Goal: Task Accomplishment & Management: Manage account settings

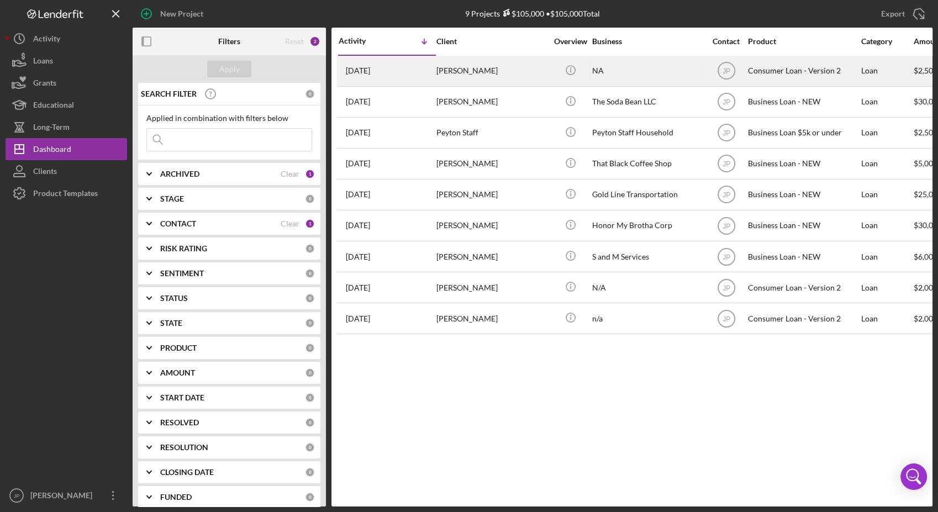
click at [460, 64] on div "[PERSON_NAME]" at bounding box center [491, 70] width 110 height 29
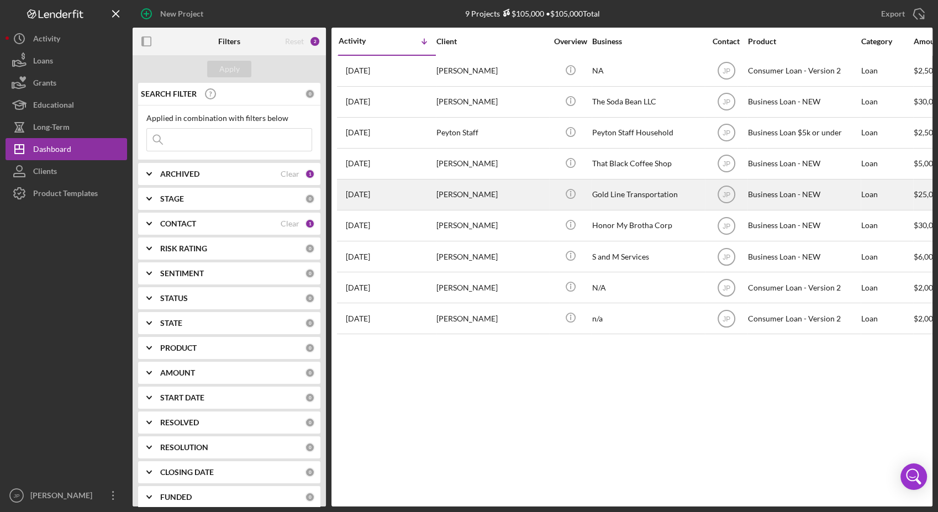
click at [454, 193] on div "[PERSON_NAME]" at bounding box center [491, 194] width 110 height 29
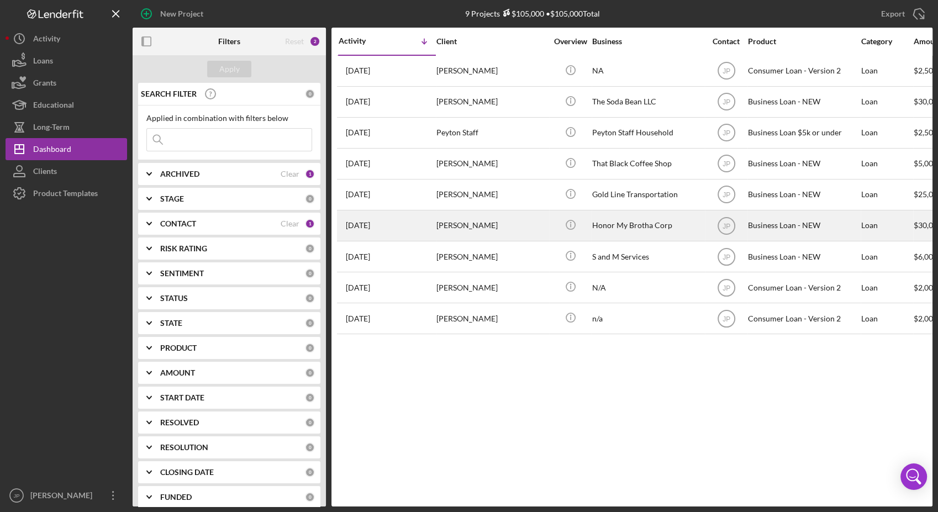
click at [473, 226] on div "[PERSON_NAME]" at bounding box center [491, 225] width 110 height 29
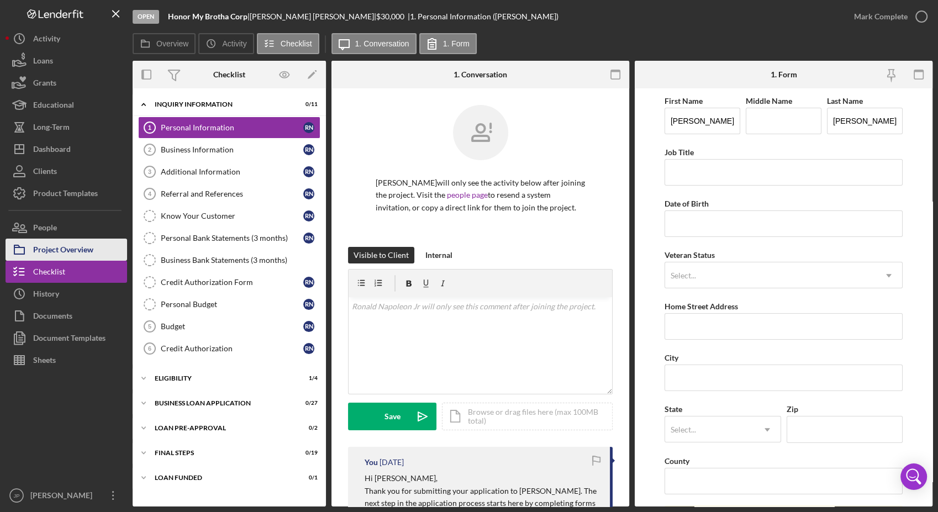
click at [103, 257] on button "Project Overview" at bounding box center [67, 250] width 122 height 22
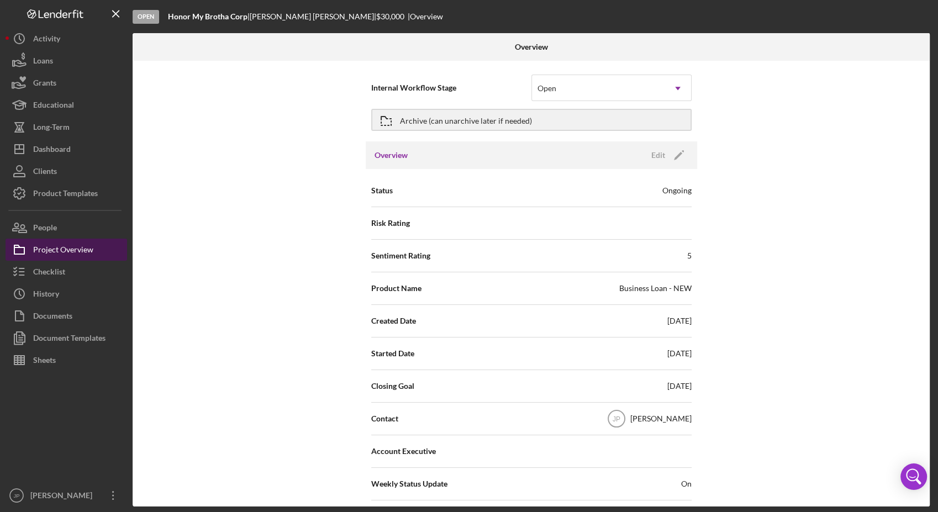
click at [103, 257] on button "Project Overview" at bounding box center [67, 250] width 122 height 22
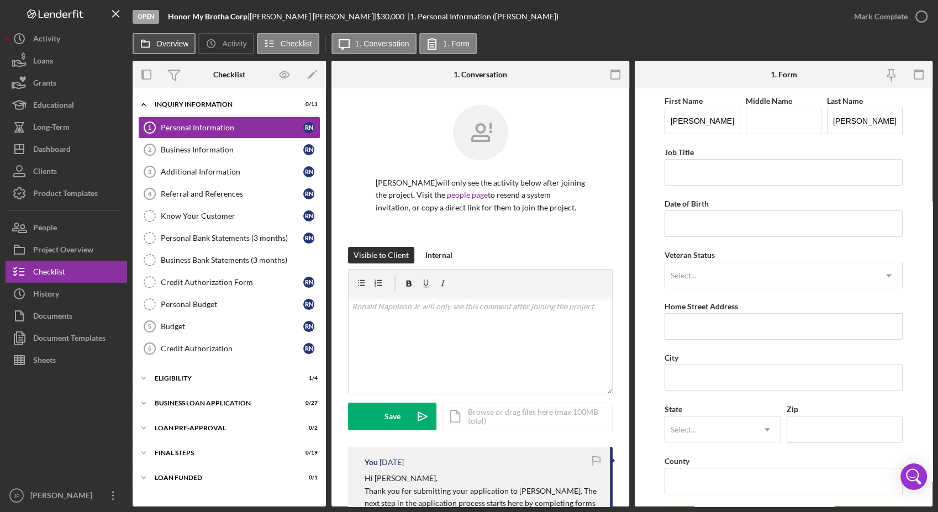
click at [181, 45] on label "Overview" at bounding box center [172, 43] width 32 height 9
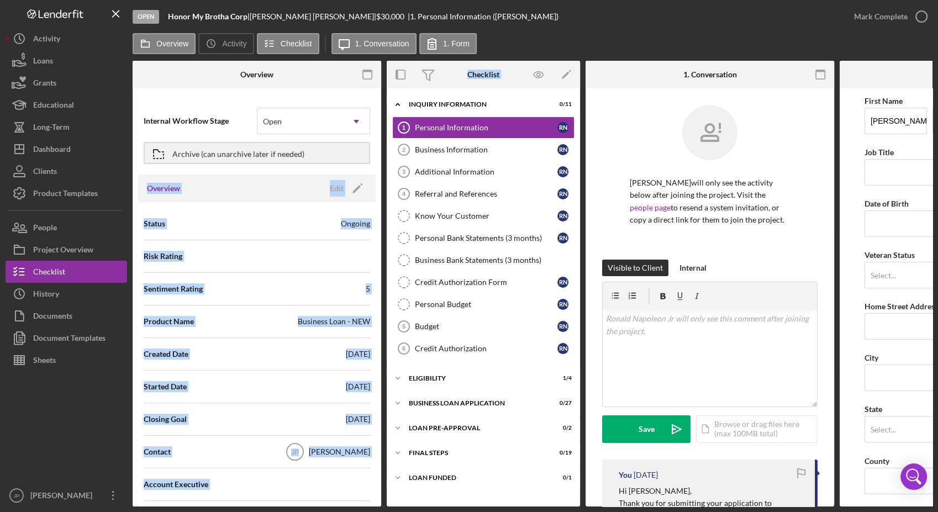
drag, startPoint x: 377, startPoint y: 166, endPoint x: 388, endPoint y: 331, distance: 165.5
click at [388, 331] on div "Overview Internal Workflow Stage Open Icon/Dropdown Arrow Archive (can unarchiv…" at bounding box center [533, 284] width 800 height 446
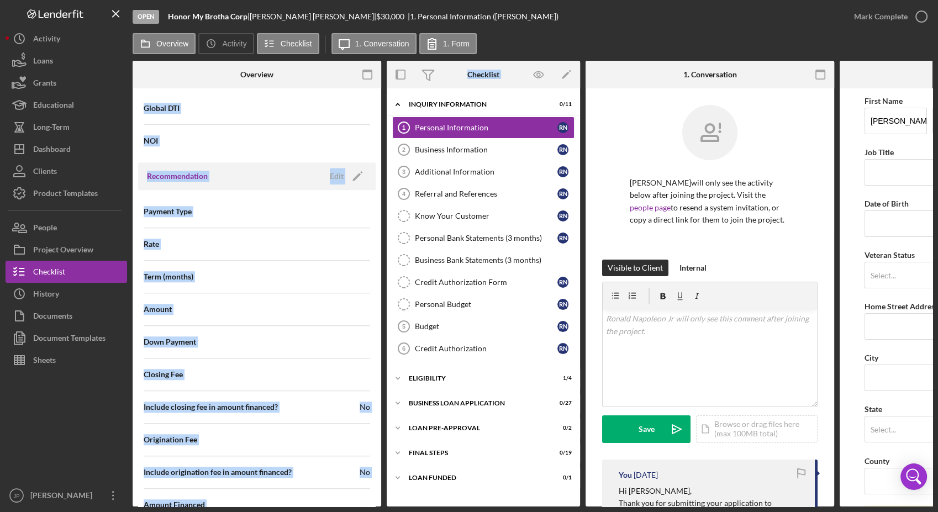
scroll to position [1168, 0]
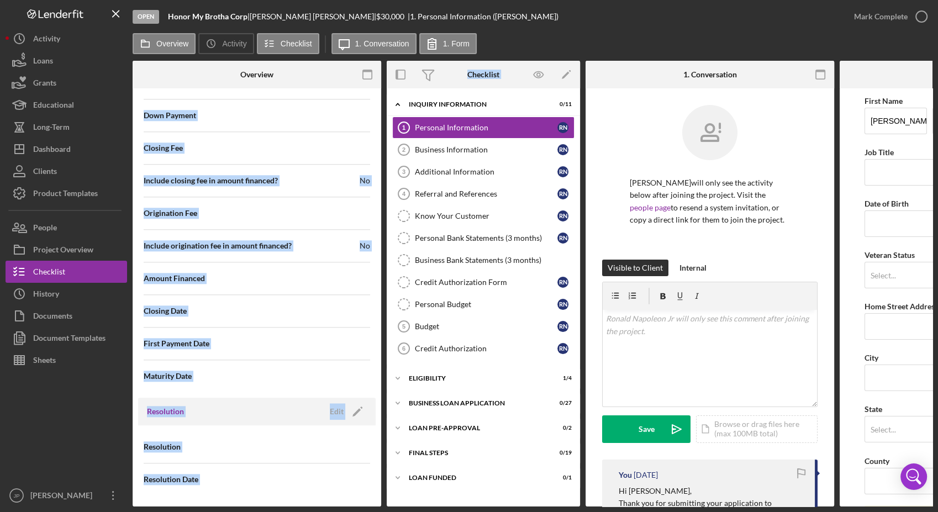
click at [351, 384] on div "Resolution Date" at bounding box center [257, 480] width 226 height 28
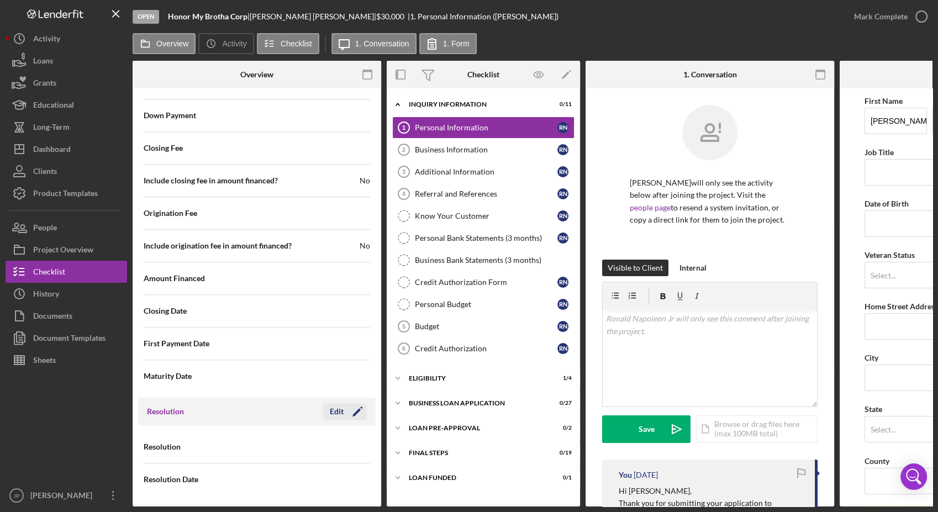
click at [338, 384] on div "Edit" at bounding box center [337, 411] width 14 height 17
click at [354, 384] on use at bounding box center [357, 447] width 6 height 3
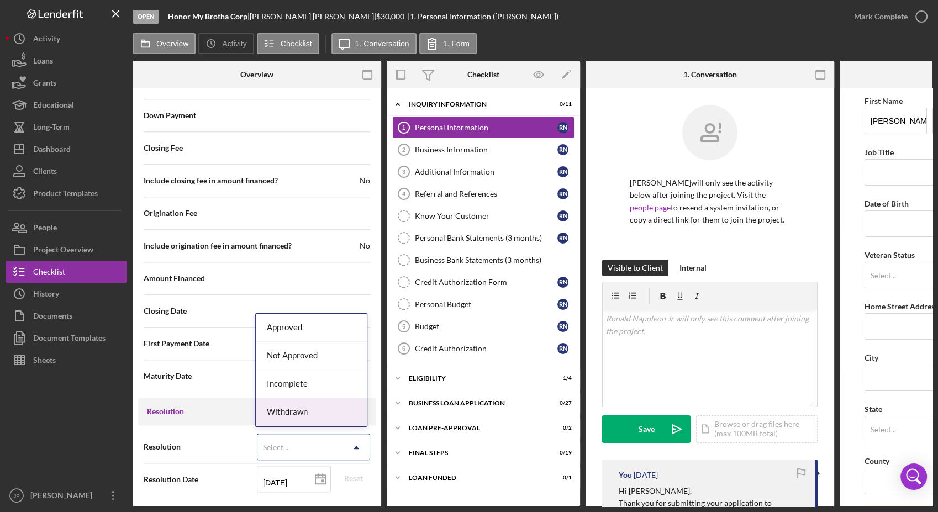
click at [327, 384] on div "Withdrawn" at bounding box center [311, 412] width 110 height 28
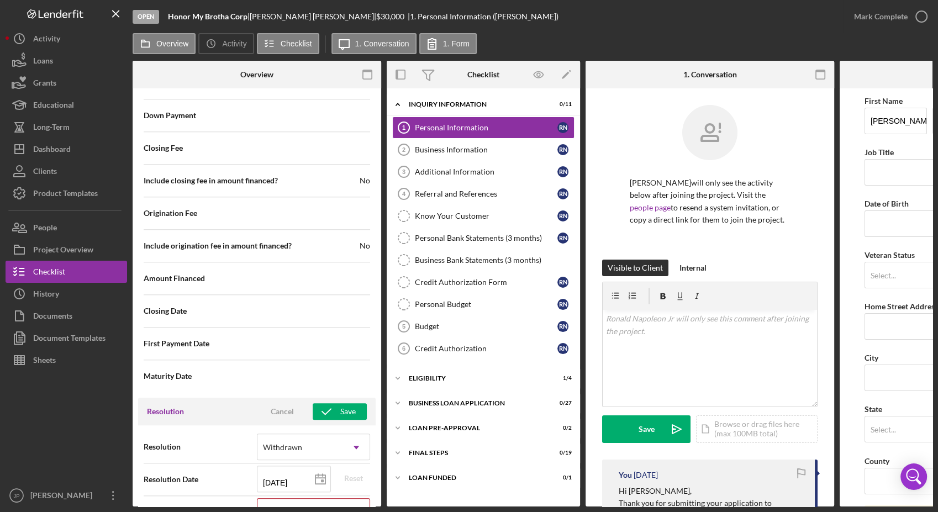
scroll to position [1238, 0]
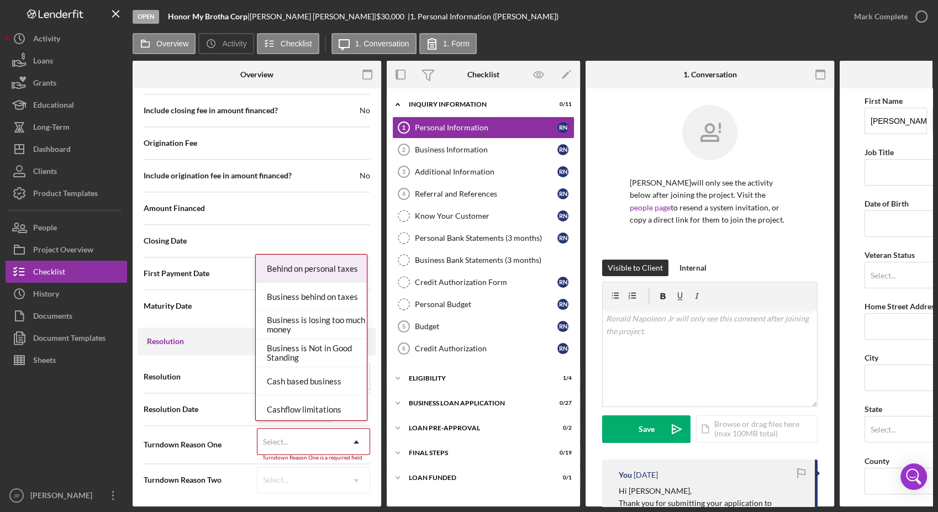
click at [348, 384] on icon "Icon/Dropdown Arrow" at bounding box center [356, 442] width 27 height 27
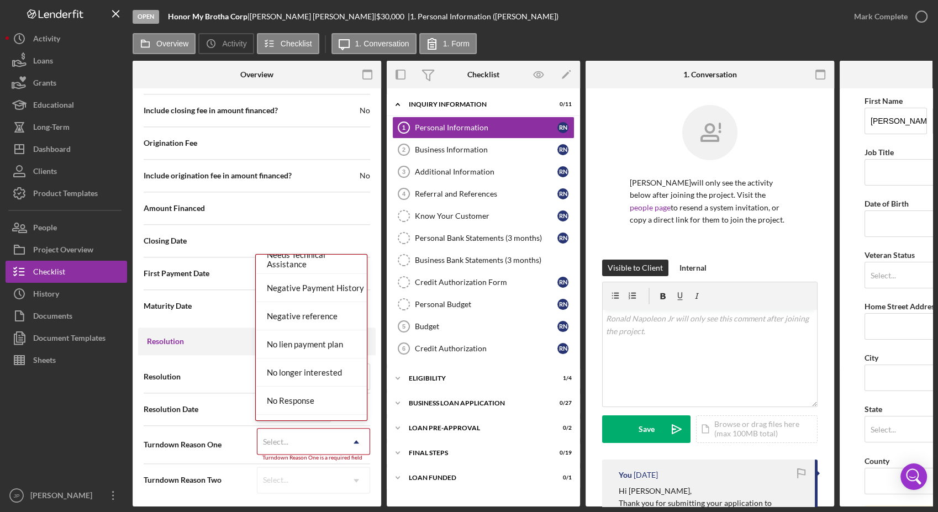
scroll to position [690, 0]
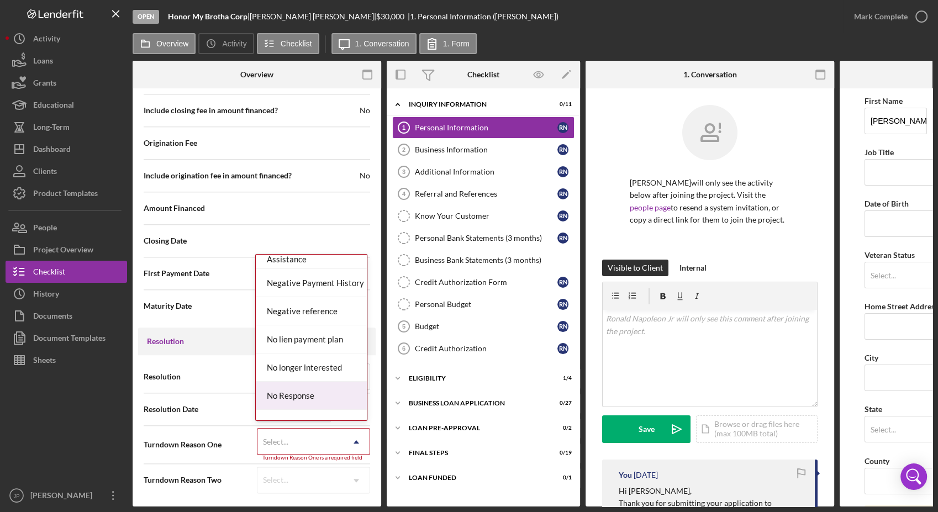
click at [311, 384] on div "No Response" at bounding box center [311, 396] width 110 height 28
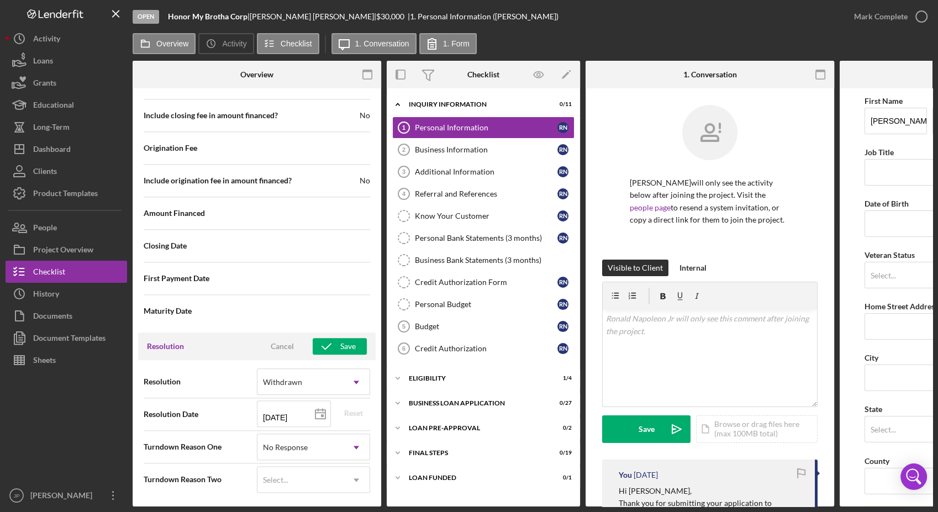
scroll to position [1233, 0]
click at [340, 347] on div "Save" at bounding box center [347, 346] width 15 height 17
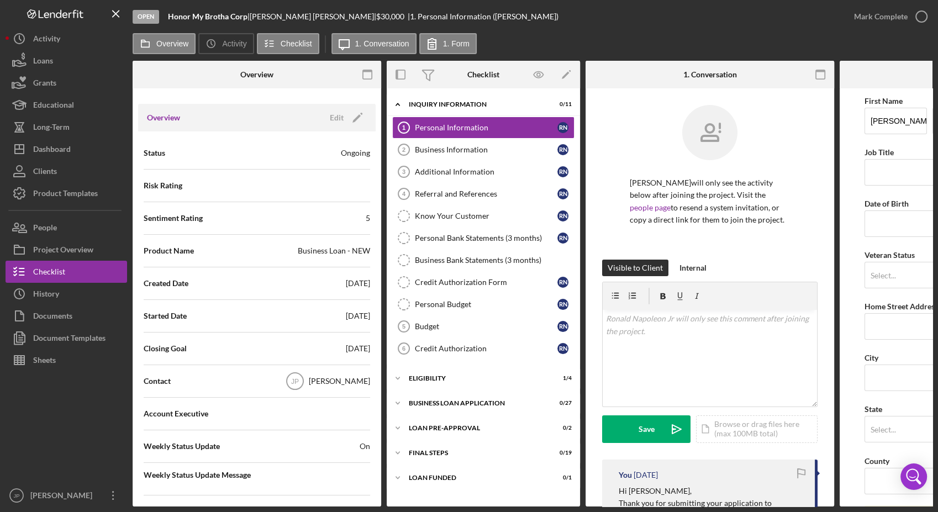
scroll to position [0, 0]
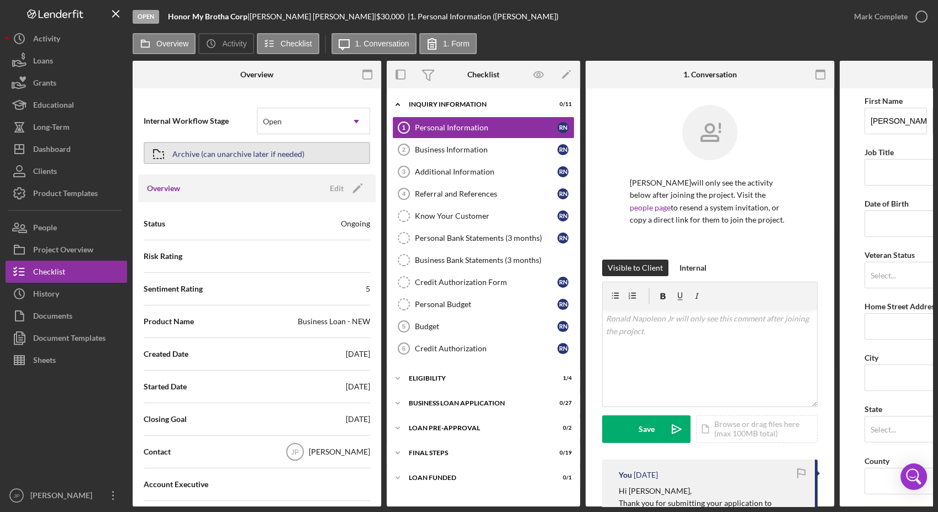
click at [242, 153] on div "Archive (can unarchive later if needed)" at bounding box center [238, 153] width 132 height 20
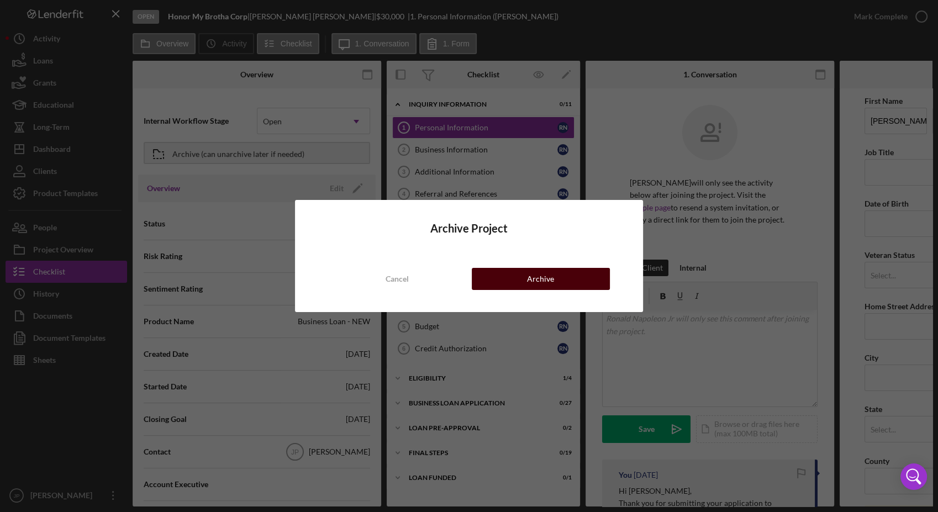
click at [538, 285] on div "Archive" at bounding box center [540, 279] width 27 height 22
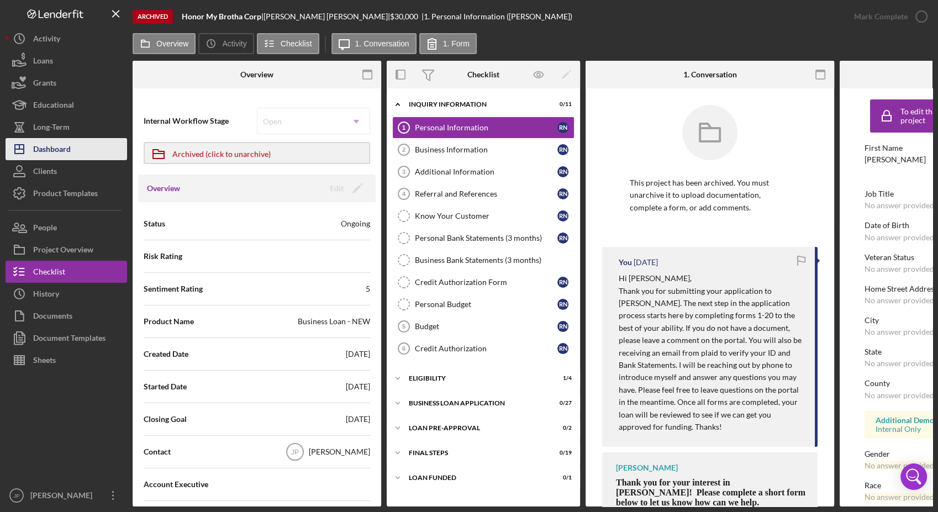
click at [62, 146] on div "Dashboard" at bounding box center [52, 150] width 38 height 25
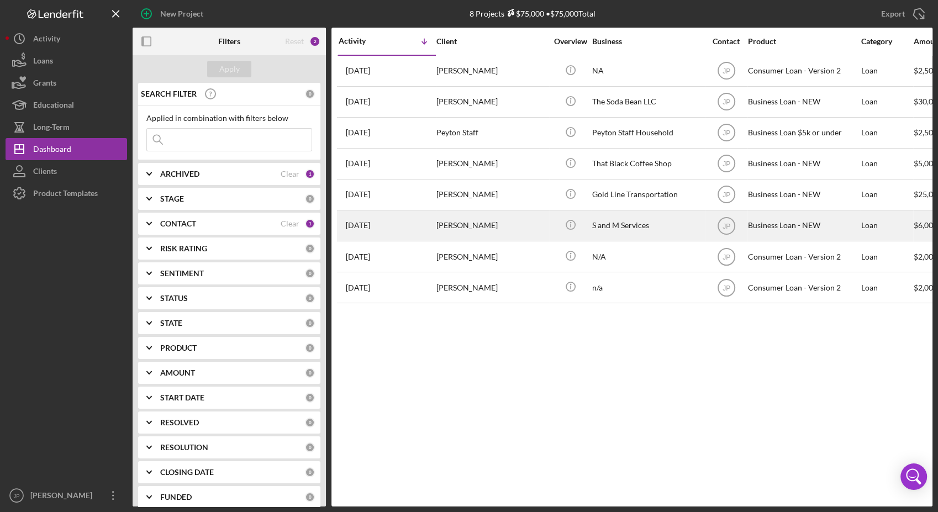
click at [473, 215] on div "[PERSON_NAME]" at bounding box center [491, 225] width 110 height 29
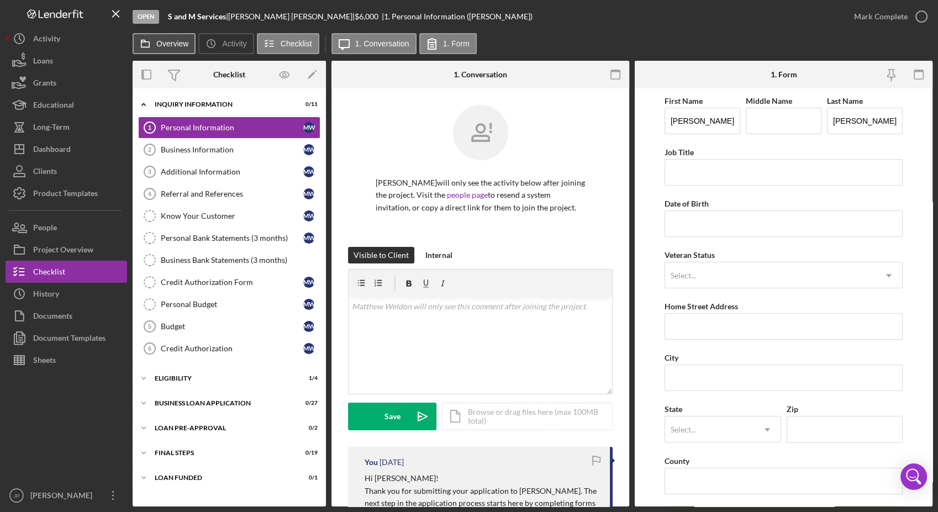
click at [159, 47] on label "Overview" at bounding box center [172, 43] width 32 height 9
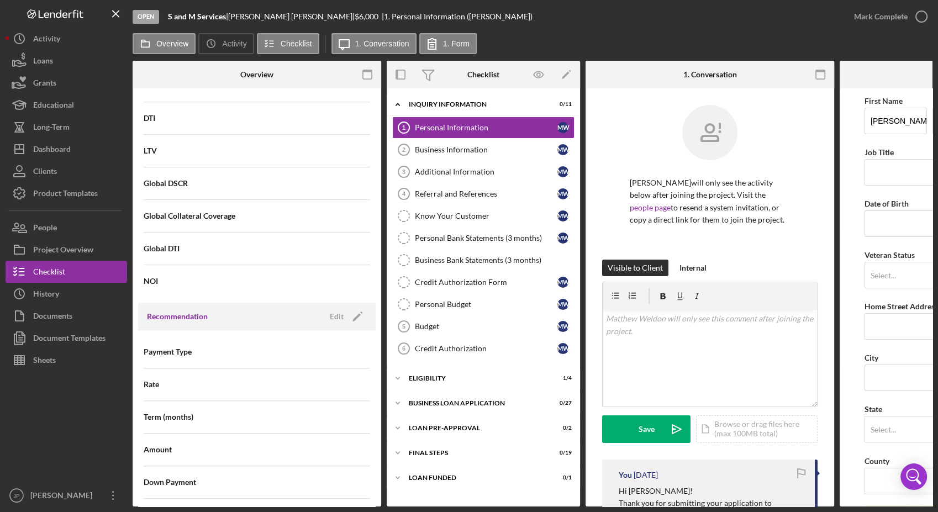
scroll to position [1168, 0]
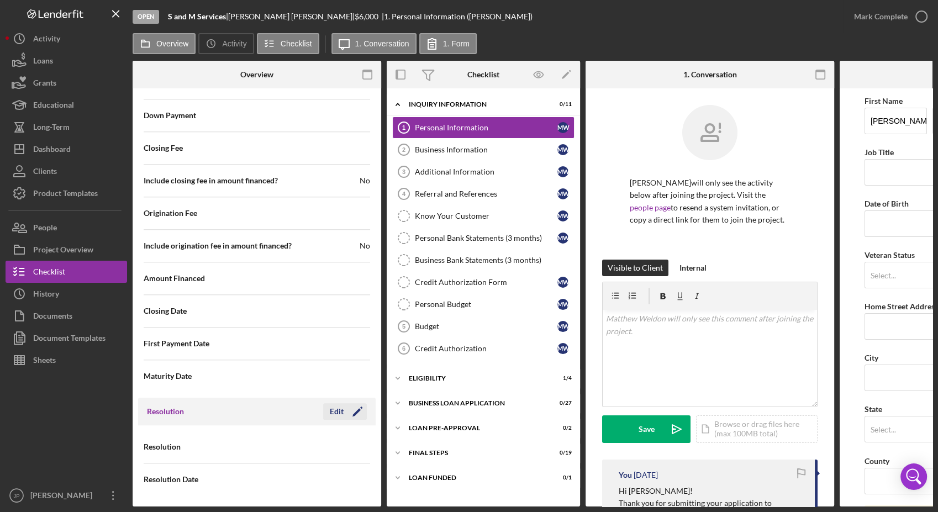
click at [330, 384] on div "Edit" at bounding box center [337, 411] width 14 height 17
click at [318, 384] on div "Select..." at bounding box center [300, 447] width 86 height 25
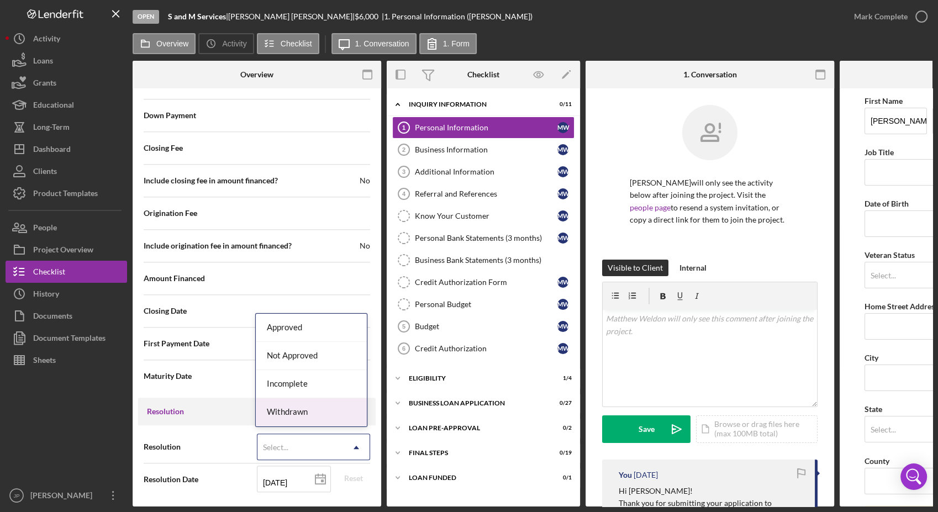
click at [309, 384] on div "Withdrawn" at bounding box center [311, 412] width 110 height 28
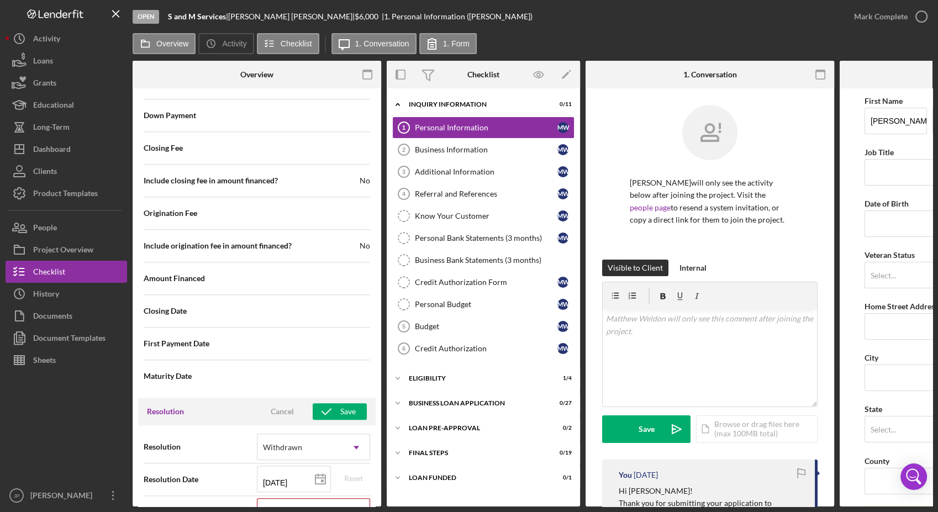
scroll to position [1238, 0]
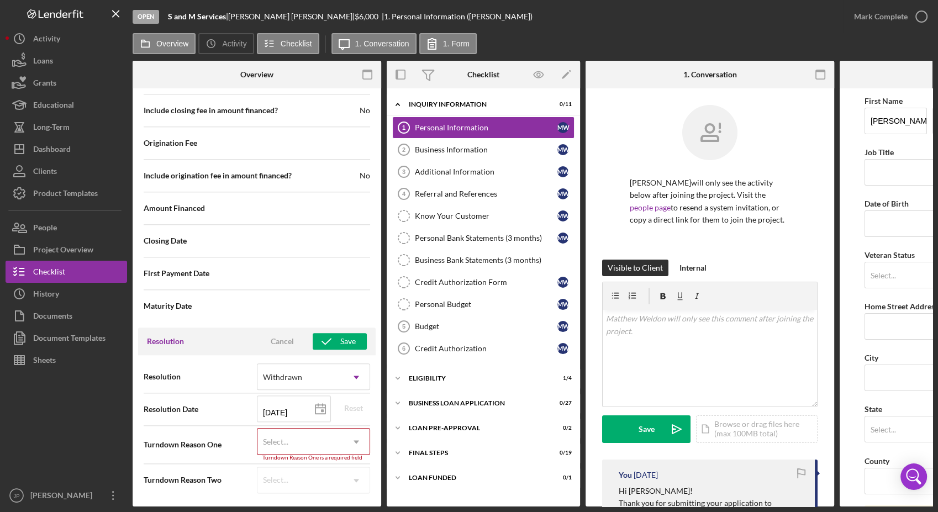
click at [332, 384] on div "Select..." at bounding box center [300, 441] width 86 height 25
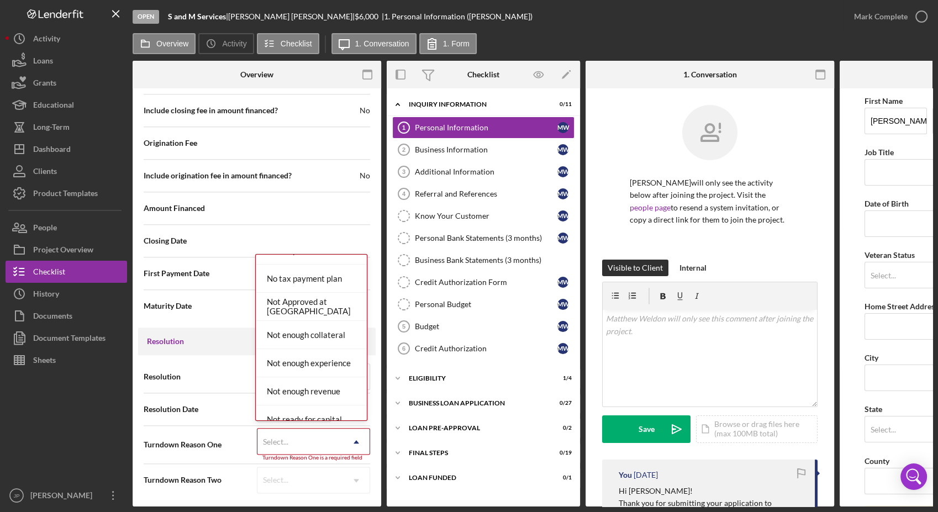
scroll to position [784, 0]
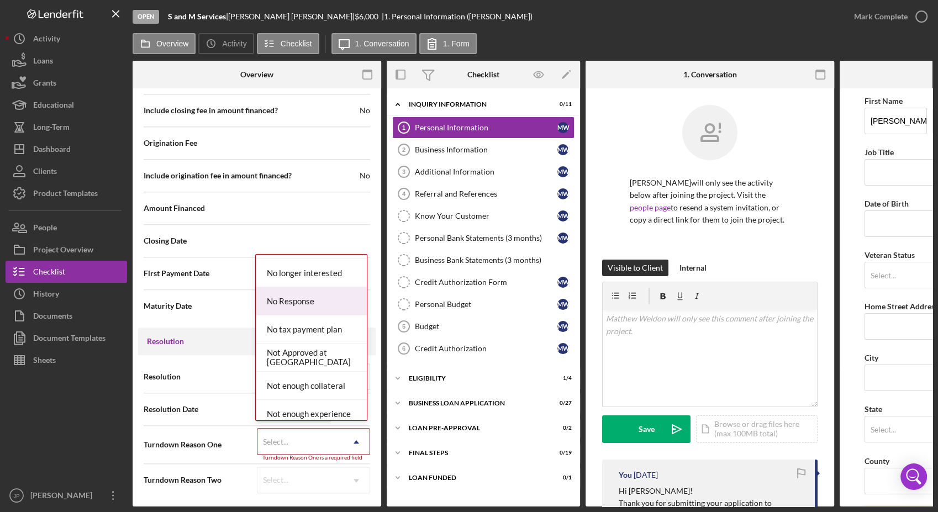
click at [311, 307] on div "No Response" at bounding box center [311, 301] width 110 height 28
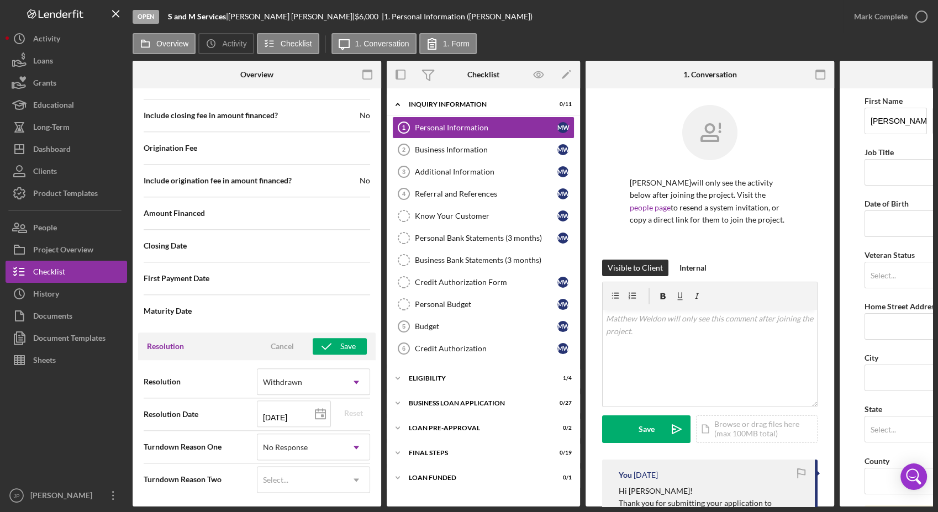
scroll to position [1233, 0]
click at [340, 343] on div "Save" at bounding box center [347, 346] width 15 height 17
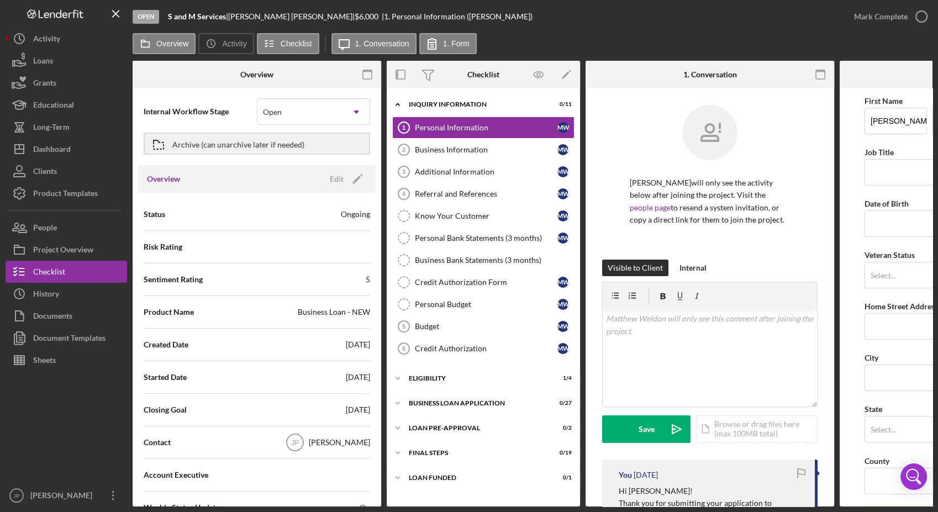
scroll to position [0, 0]
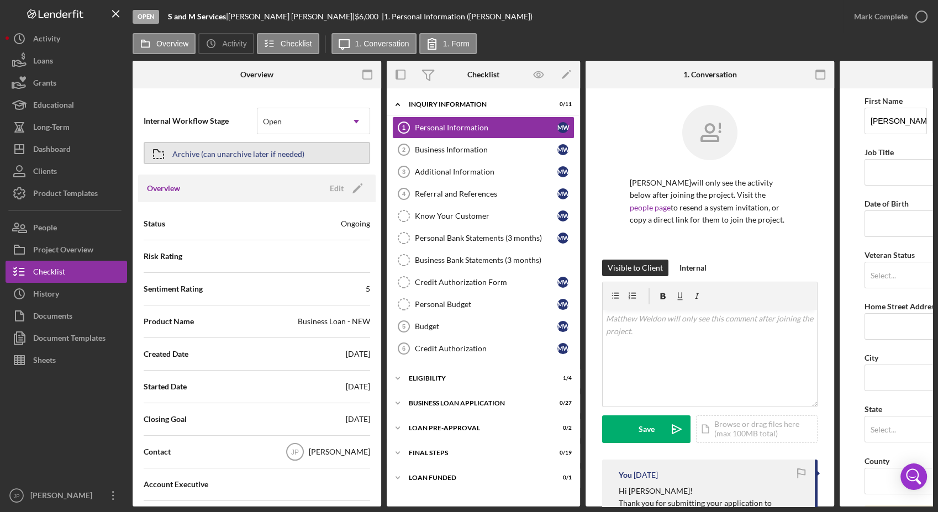
click at [300, 147] on button "Archive (can unarchive later if needed)" at bounding box center [257, 153] width 226 height 22
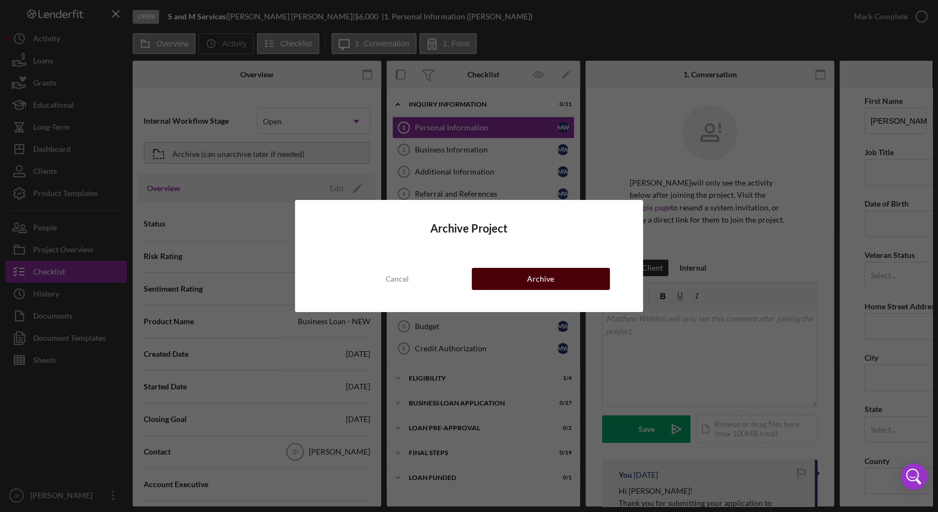
click at [494, 278] on button "Archive" at bounding box center [541, 279] width 138 height 22
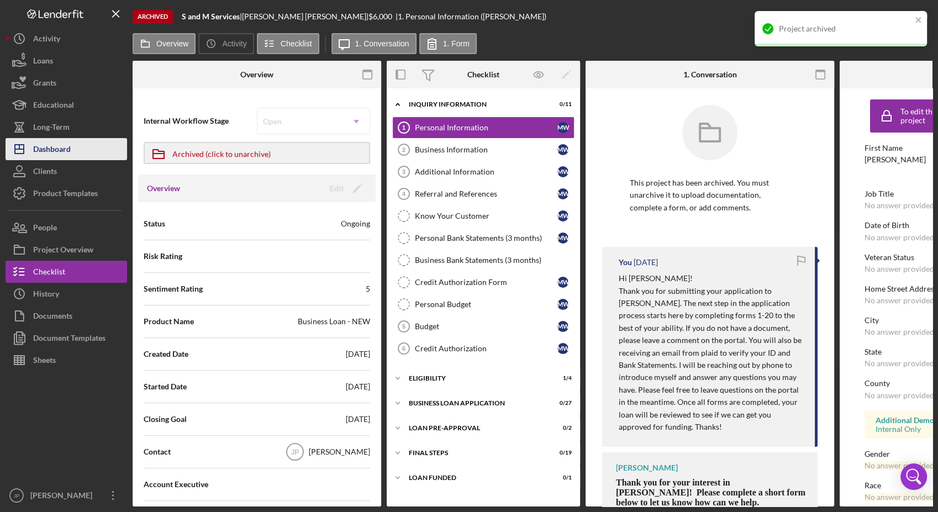
click at [68, 155] on div "Dashboard" at bounding box center [52, 150] width 38 height 25
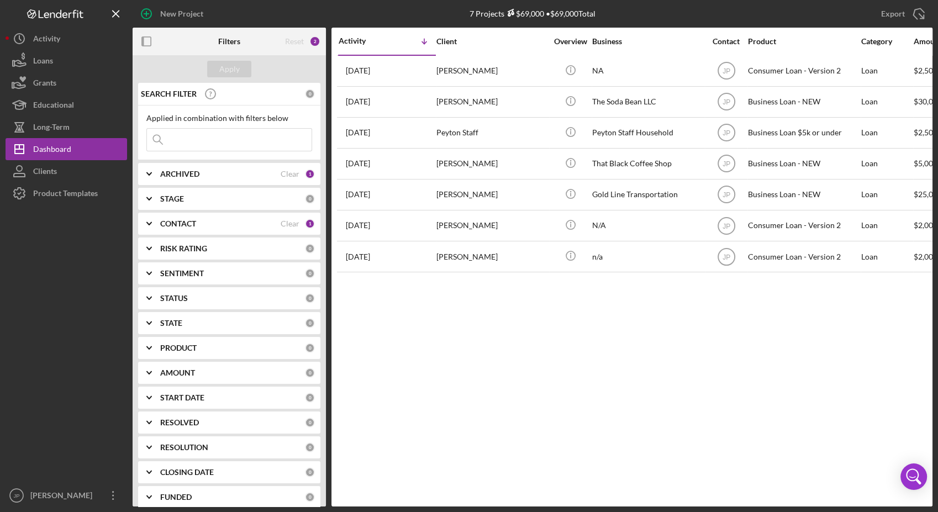
click at [613, 375] on div "Activity Icon/Table Sort Arrow Client Overview Business Contact Product Categor…" at bounding box center [631, 267] width 601 height 479
click at [613, 376] on div "Activity Icon/Table Sort Arrow Client Overview Business Contact Product Categor…" at bounding box center [631, 267] width 601 height 479
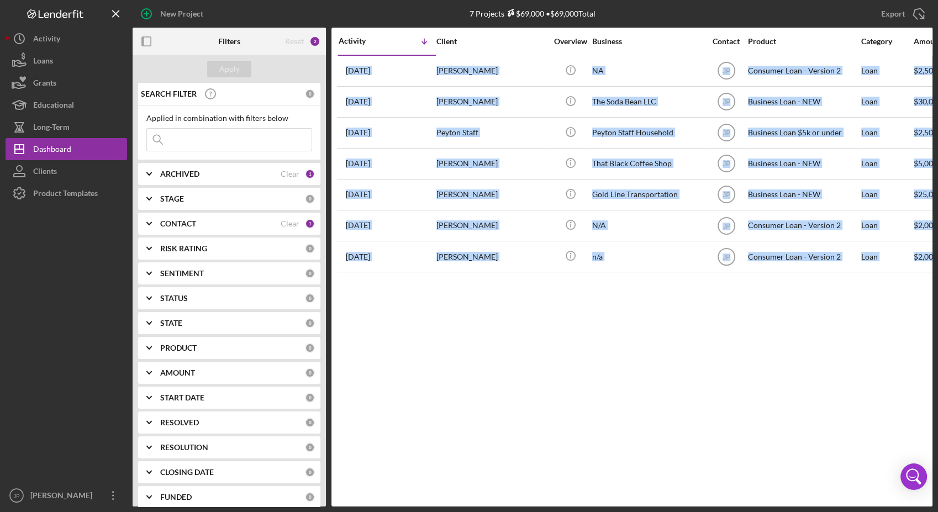
click at [613, 376] on div "Activity Icon/Table Sort Arrow Client Overview Business Contact Product Categor…" at bounding box center [631, 267] width 601 height 479
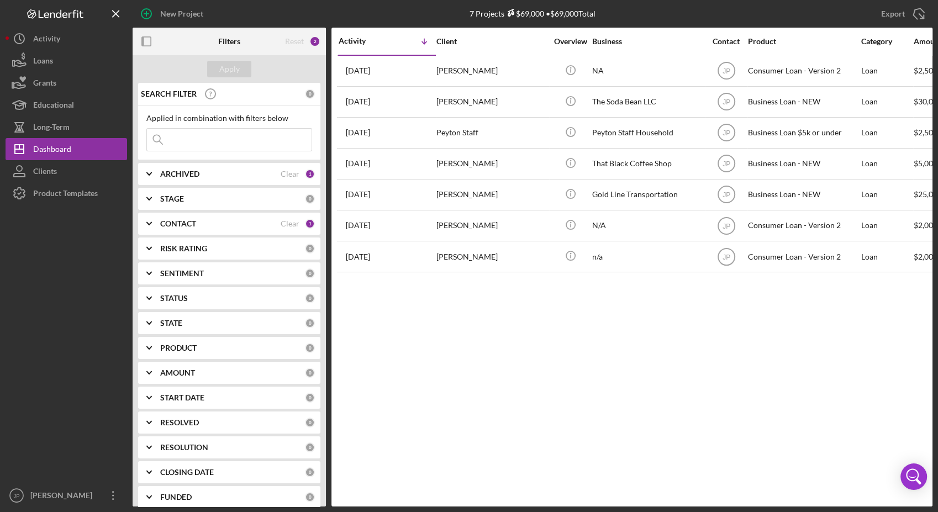
click at [613, 376] on div "Activity Icon/Table Sort Arrow Client Overview Business Contact Product Categor…" at bounding box center [631, 267] width 601 height 479
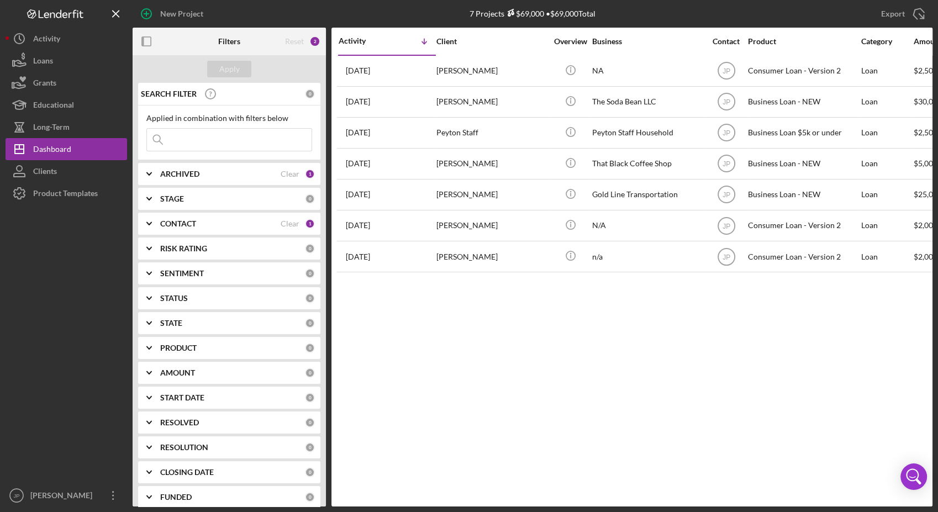
click at [613, 376] on div "Activity Icon/Table Sort Arrow Client Overview Business Contact Product Categor…" at bounding box center [631, 267] width 601 height 479
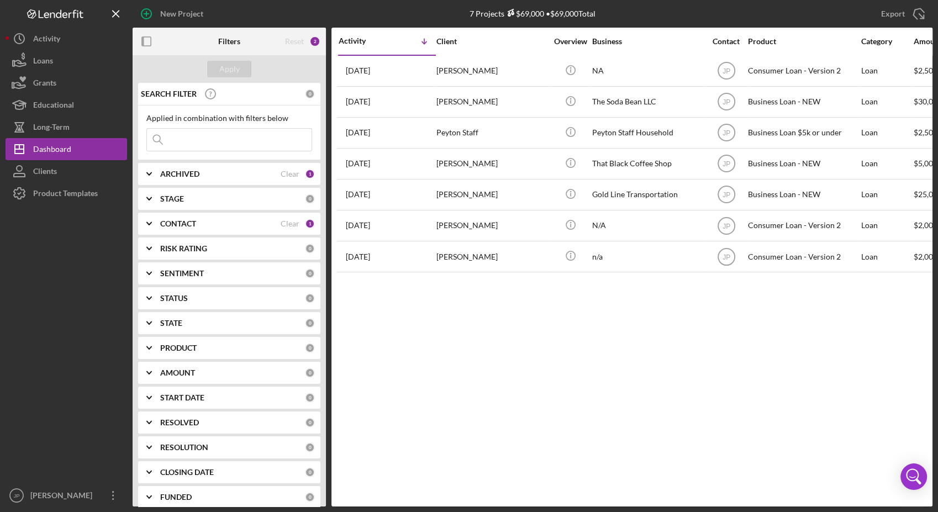
click at [613, 376] on div "Activity Icon/Table Sort Arrow Client Overview Business Contact Product Categor…" at bounding box center [631, 267] width 601 height 479
